Goal: Communication & Community: Participate in discussion

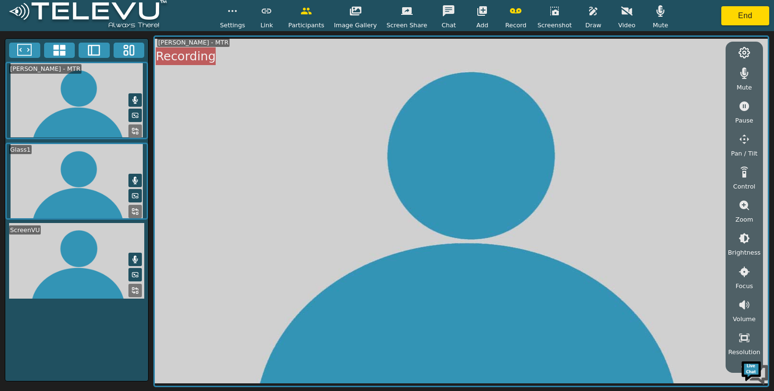
click at [512, 11] on icon "button" at bounding box center [515, 10] width 11 height 11
click at [512, 10] on icon "button" at bounding box center [515, 10] width 11 height 11
click at [741, 14] on button "End" at bounding box center [745, 15] width 48 height 19
